Goal: Task Accomplishment & Management: Use online tool/utility

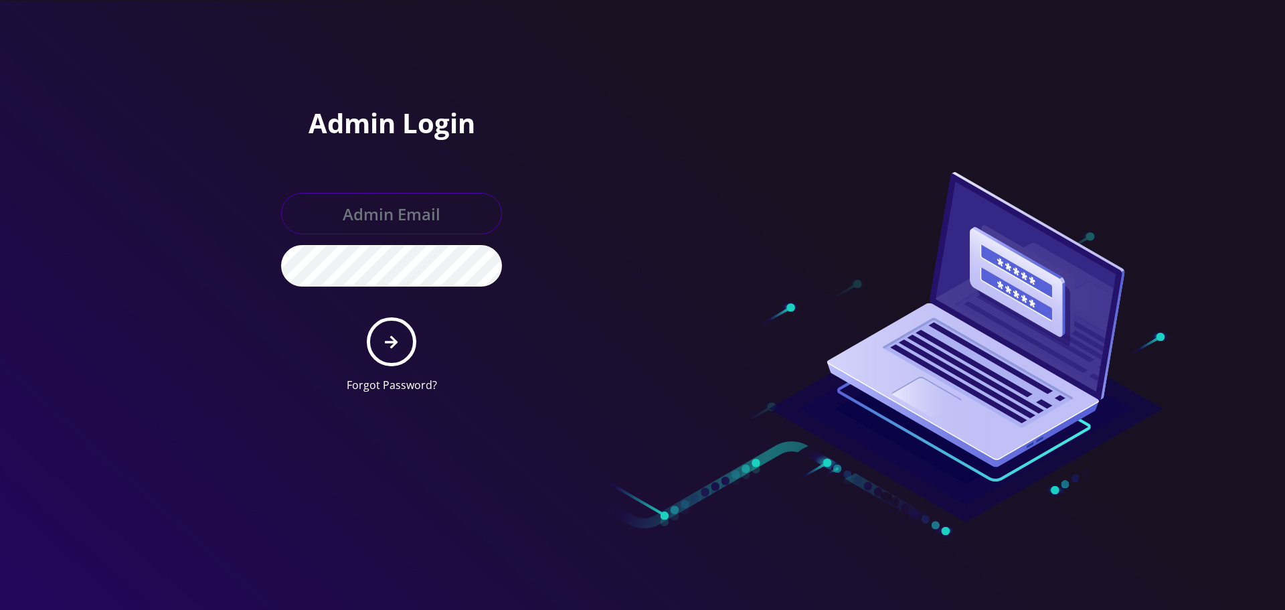
type input "[EMAIL_ADDRESS][DOMAIN_NAME]"
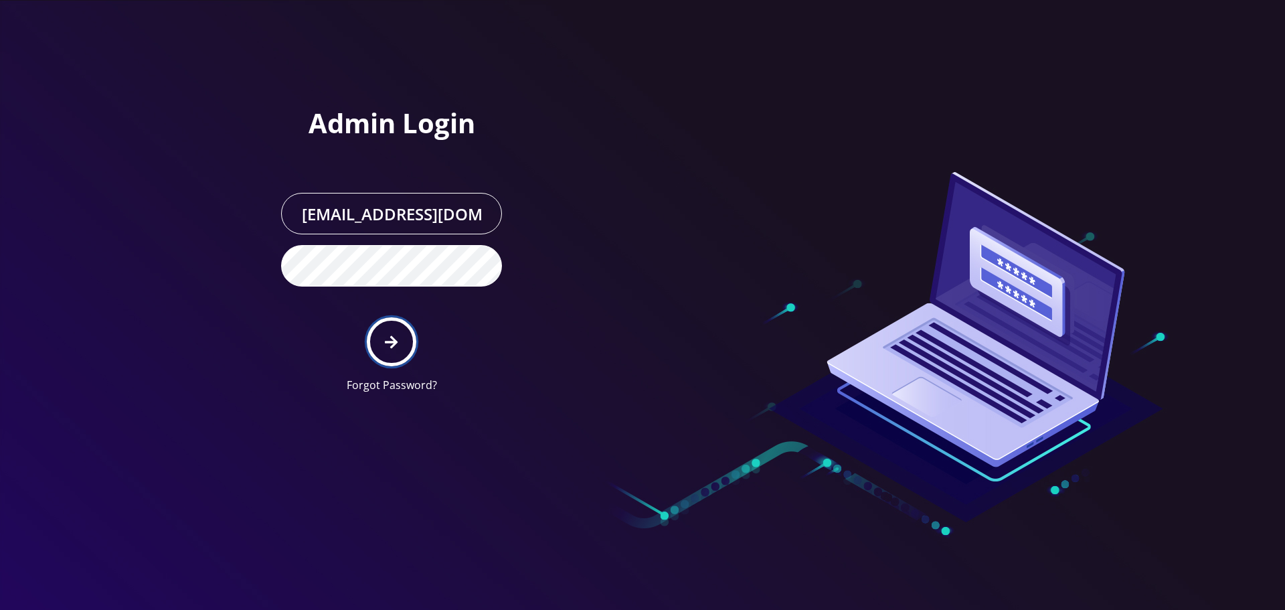
click at [392, 339] on icon "submit" at bounding box center [391, 342] width 13 height 15
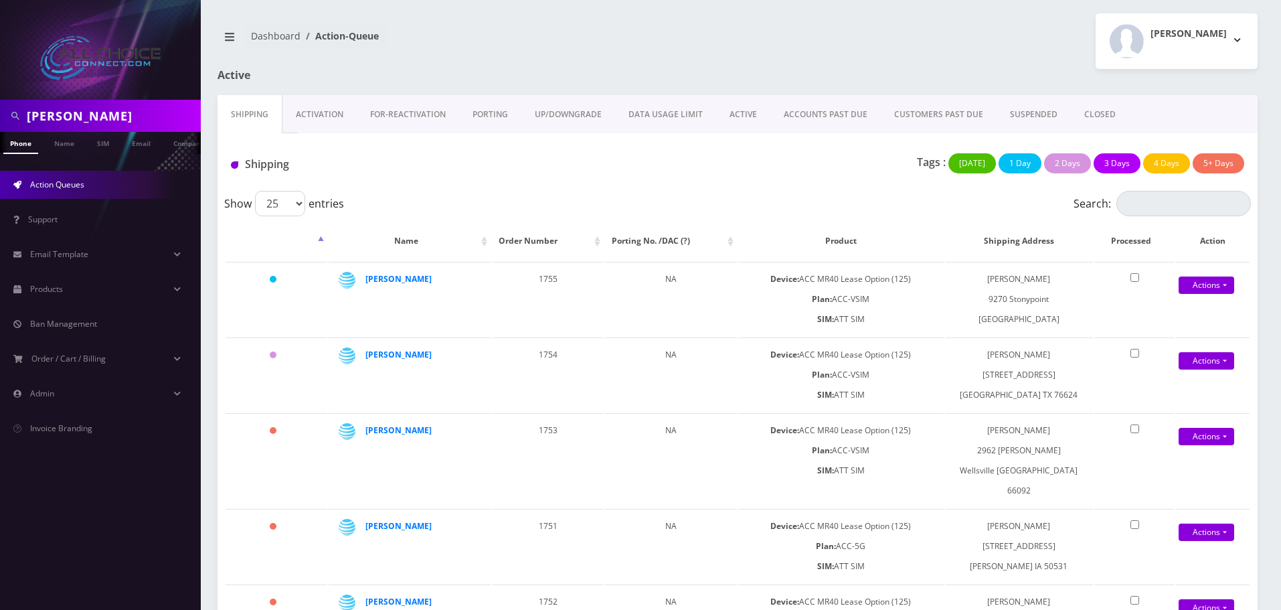
click at [41, 119] on input "rud" at bounding box center [112, 115] width 171 height 25
type input "[PERSON_NAME]"
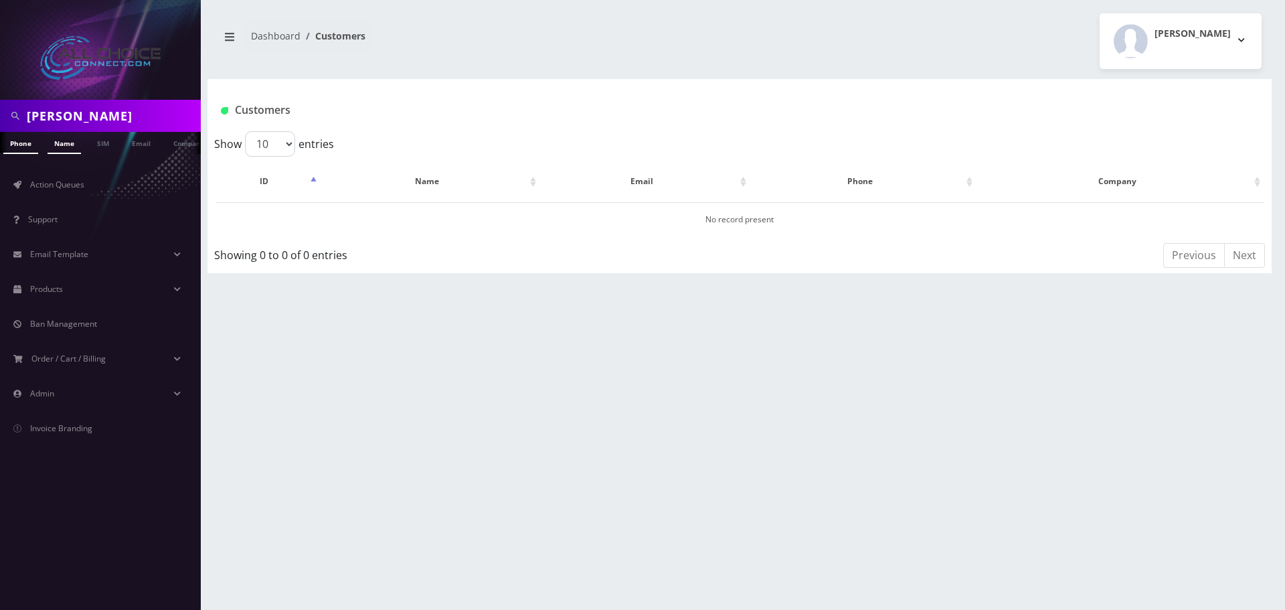
click at [48, 141] on link "Name" at bounding box center [64, 143] width 33 height 22
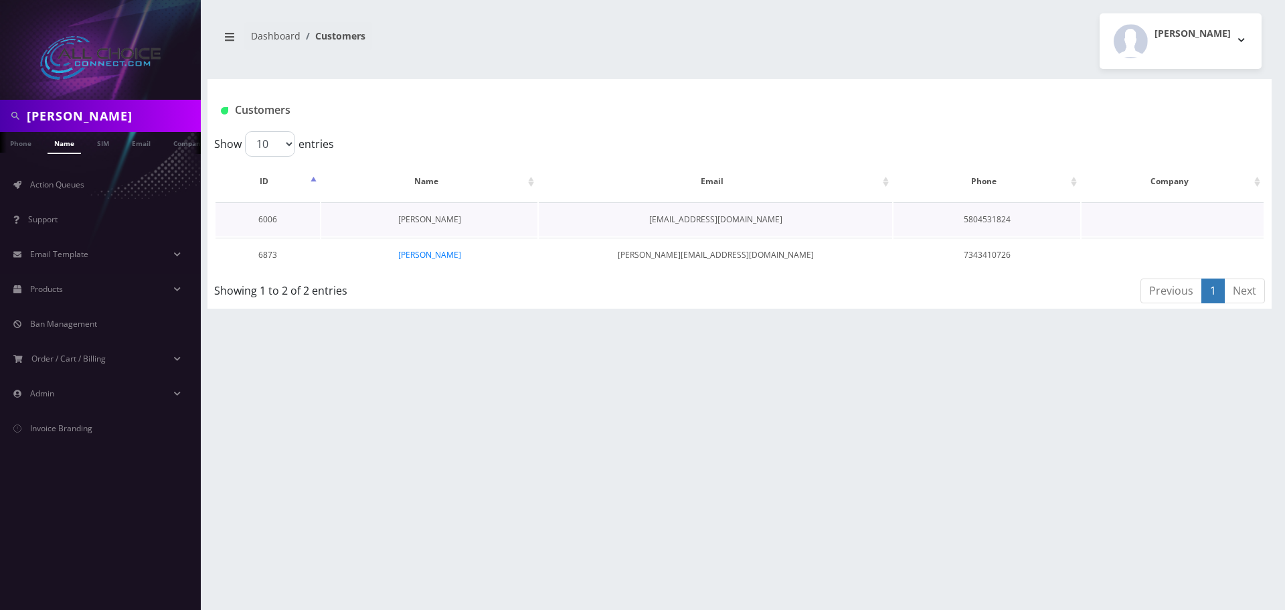
click at [438, 221] on link "William Kilgore" at bounding box center [429, 218] width 63 height 11
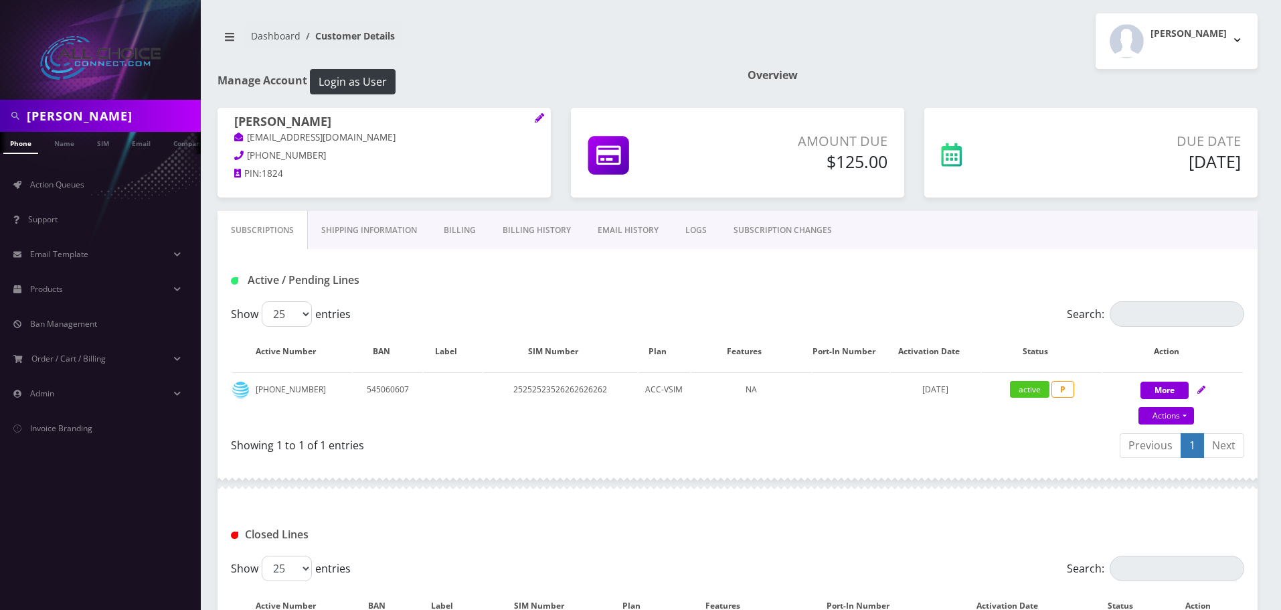
click at [465, 232] on link "Billing" at bounding box center [459, 230] width 59 height 39
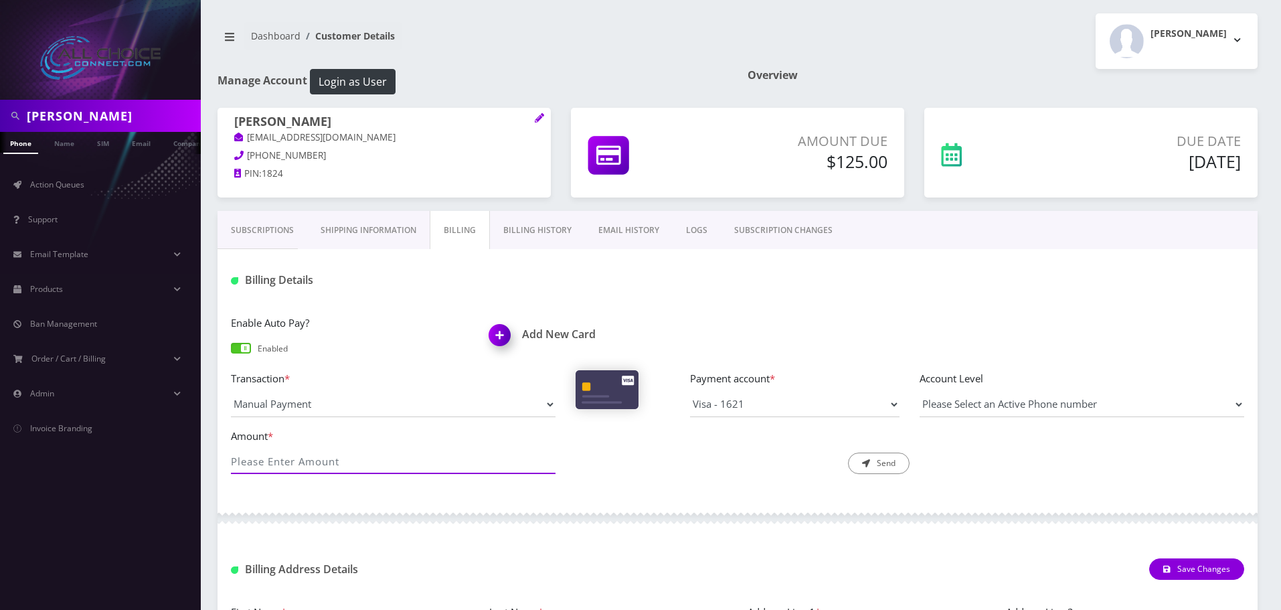
click at [404, 461] on input "Amount *" at bounding box center [393, 460] width 325 height 25
type input "125"
click at [887, 443] on div "Description * Send" at bounding box center [737, 451] width 345 height 47
click at [879, 470] on button "Send" at bounding box center [879, 462] width 62 height 21
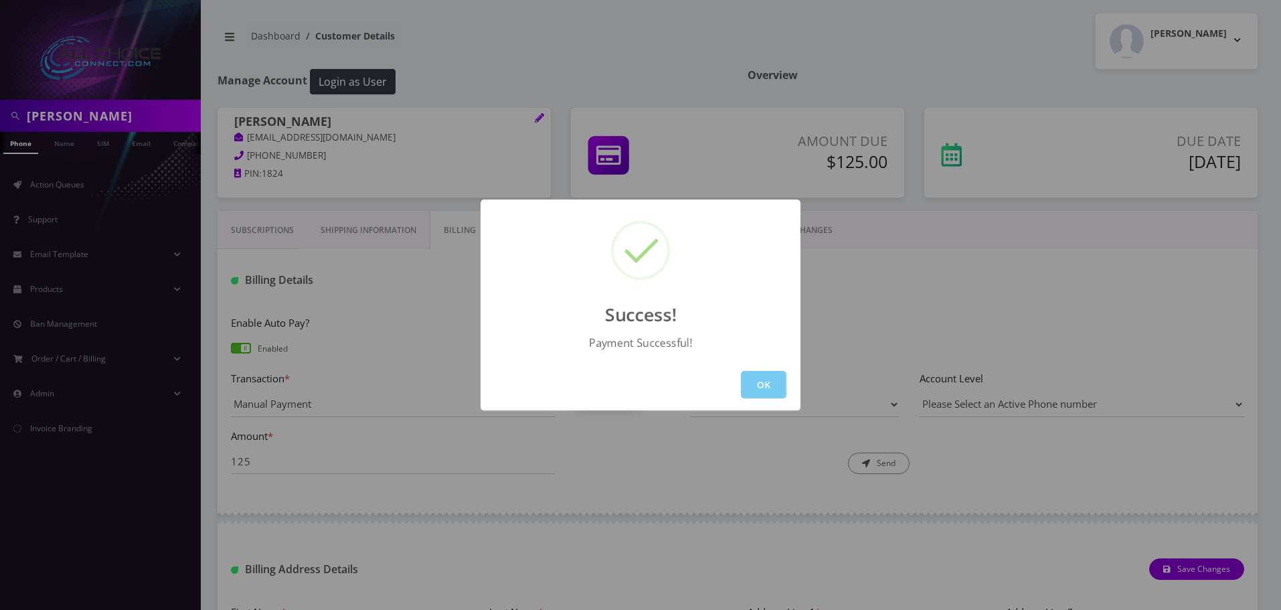
click at [760, 377] on button "OK" at bounding box center [764, 384] width 46 height 27
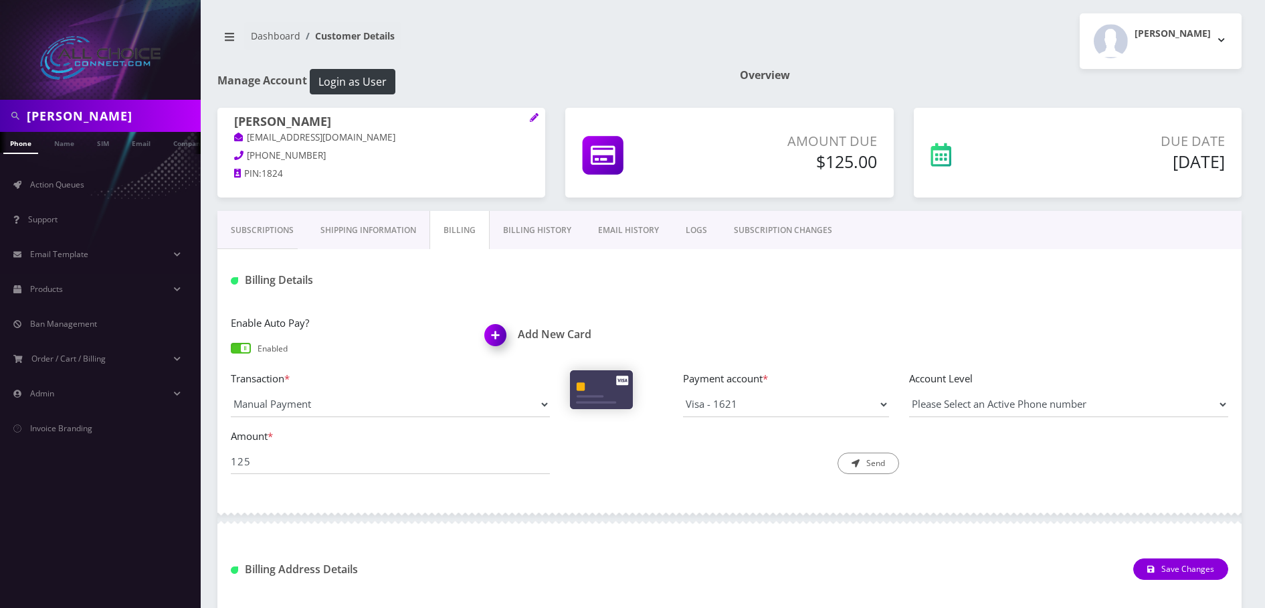
scroll to position [0, 7]
